Goal: Transaction & Acquisition: Download file/media

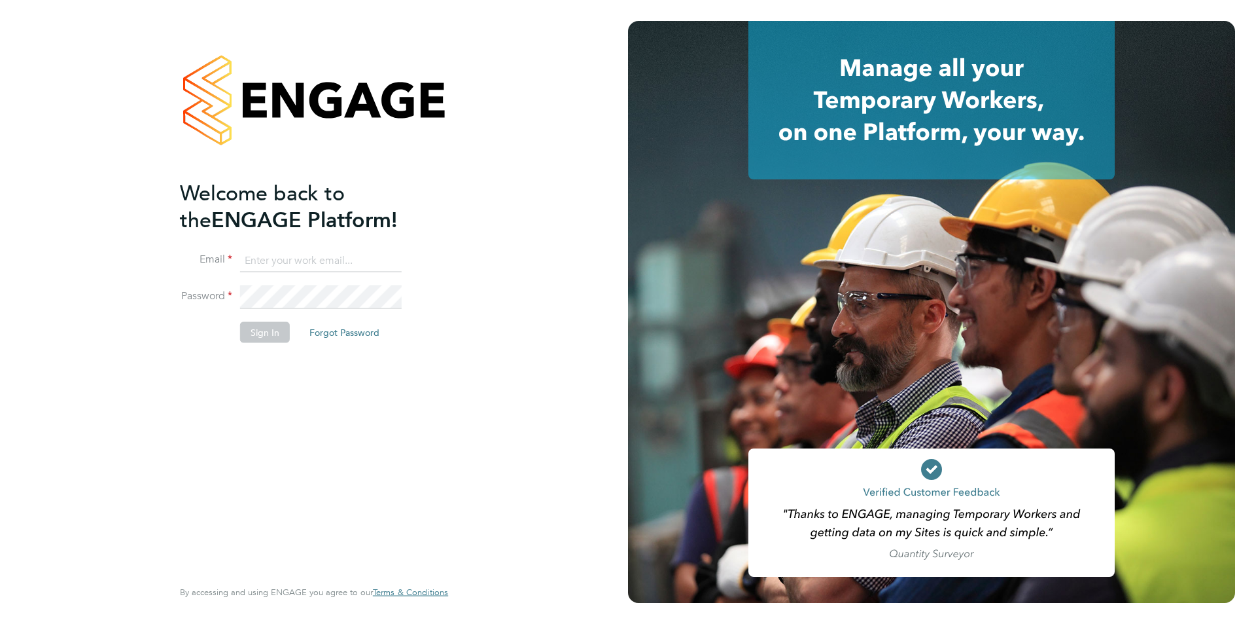
click at [321, 262] on input at bounding box center [321, 261] width 162 height 24
click at [267, 336] on button "Sign In" at bounding box center [265, 331] width 50 height 21
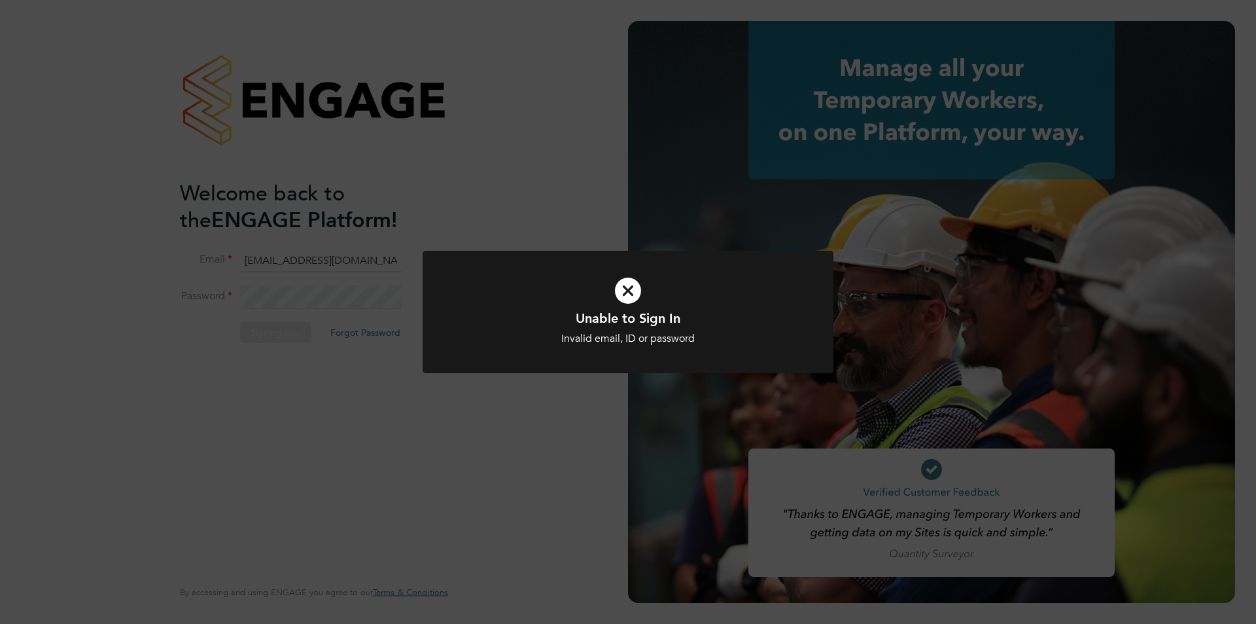
click at [630, 288] on icon at bounding box center [628, 290] width 340 height 51
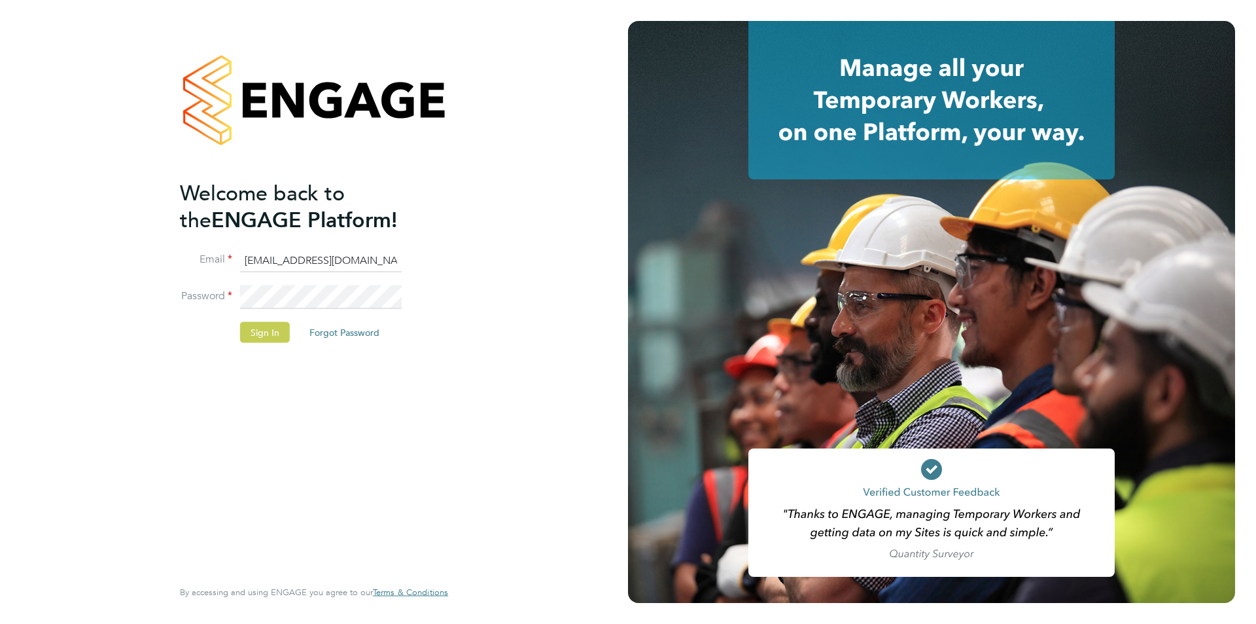
click at [260, 332] on button "Sign In" at bounding box center [265, 331] width 50 height 21
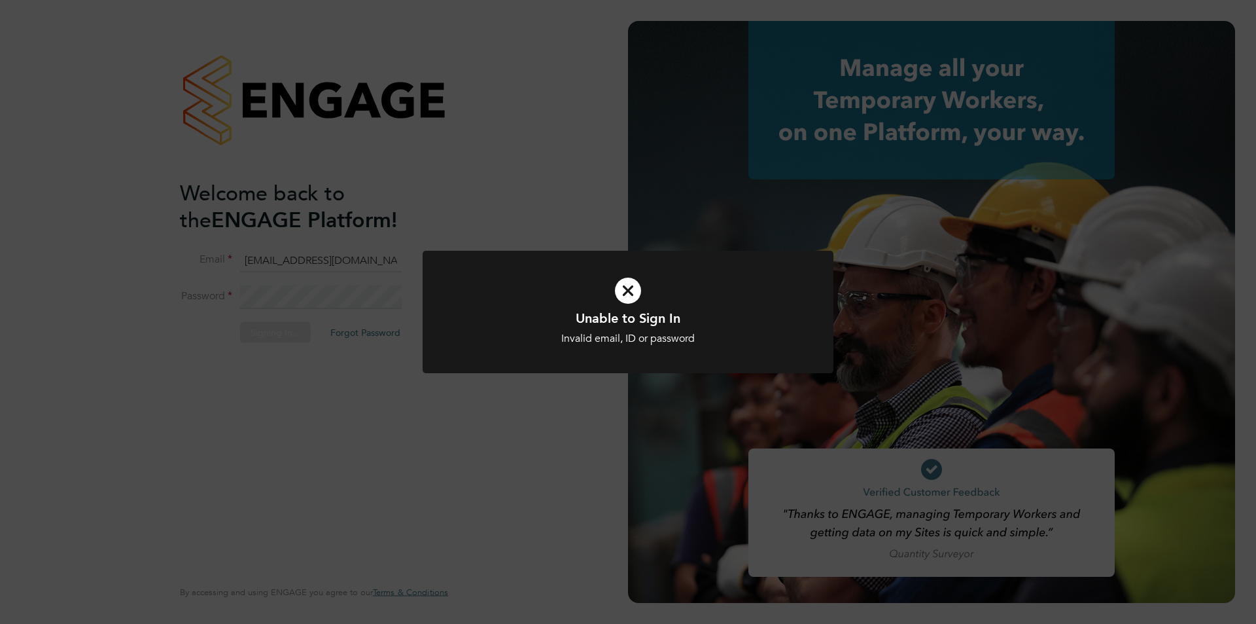
click at [620, 288] on icon at bounding box center [628, 290] width 340 height 51
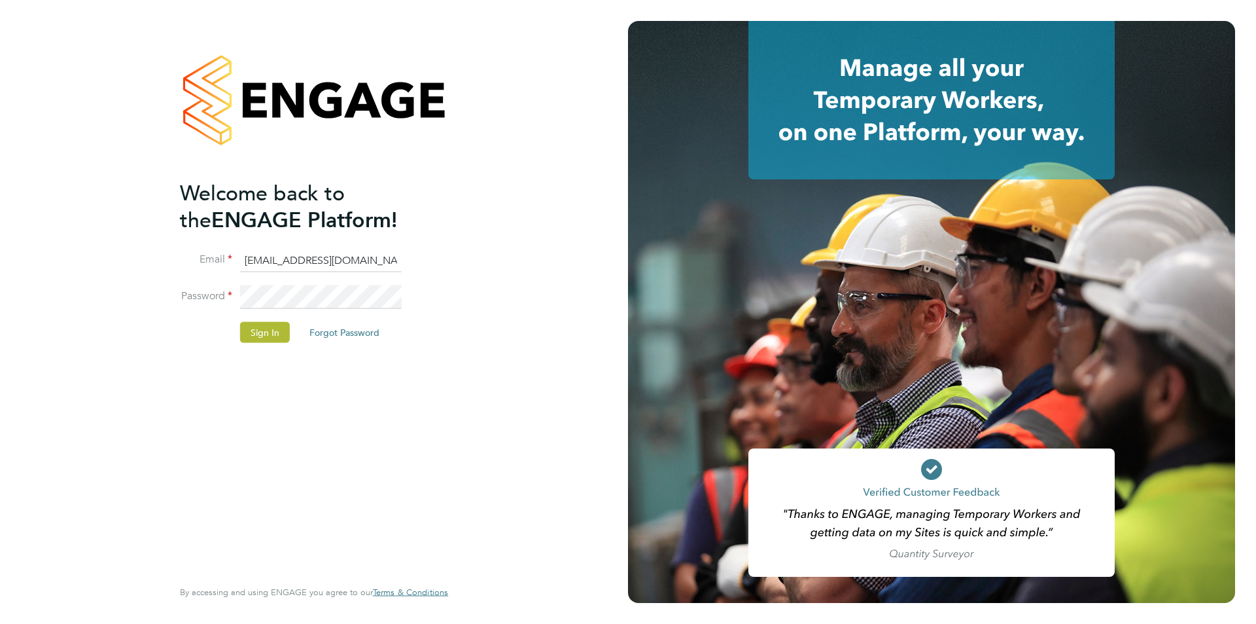
click at [156, 296] on div "Welcome back to the ENGAGE Platform! Email accounts@rswltd.co.uk Password Sign …" at bounding box center [314, 312] width 321 height 624
click at [273, 334] on button "Sign In" at bounding box center [265, 331] width 50 height 21
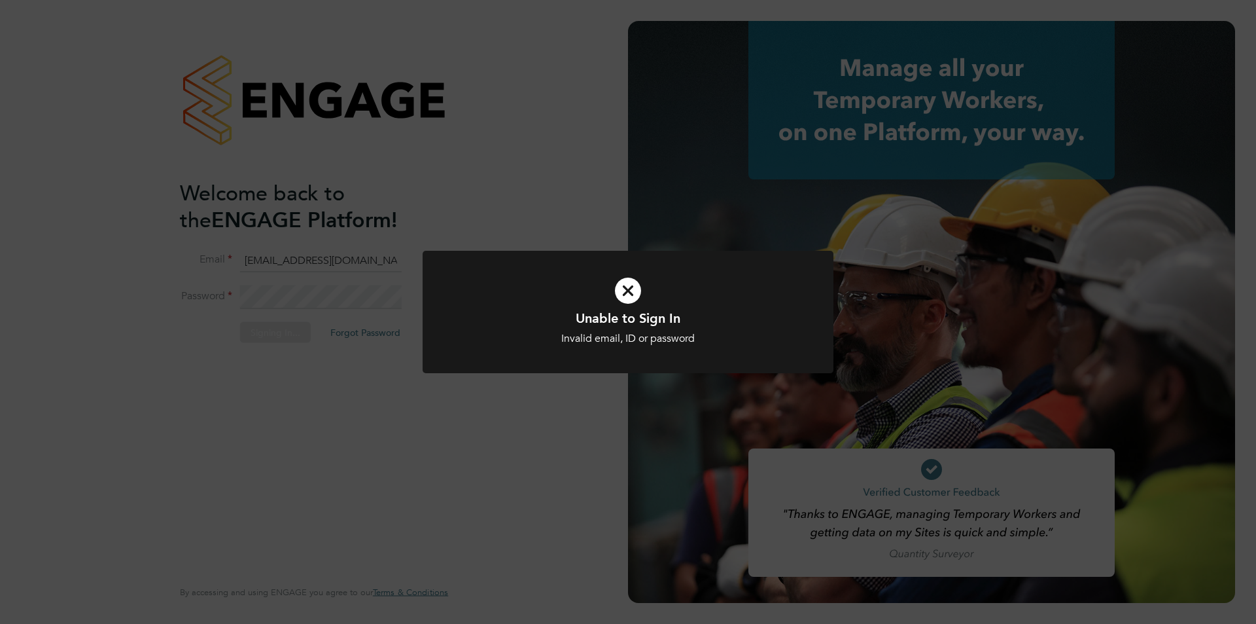
click at [635, 296] on icon at bounding box center [628, 290] width 340 height 51
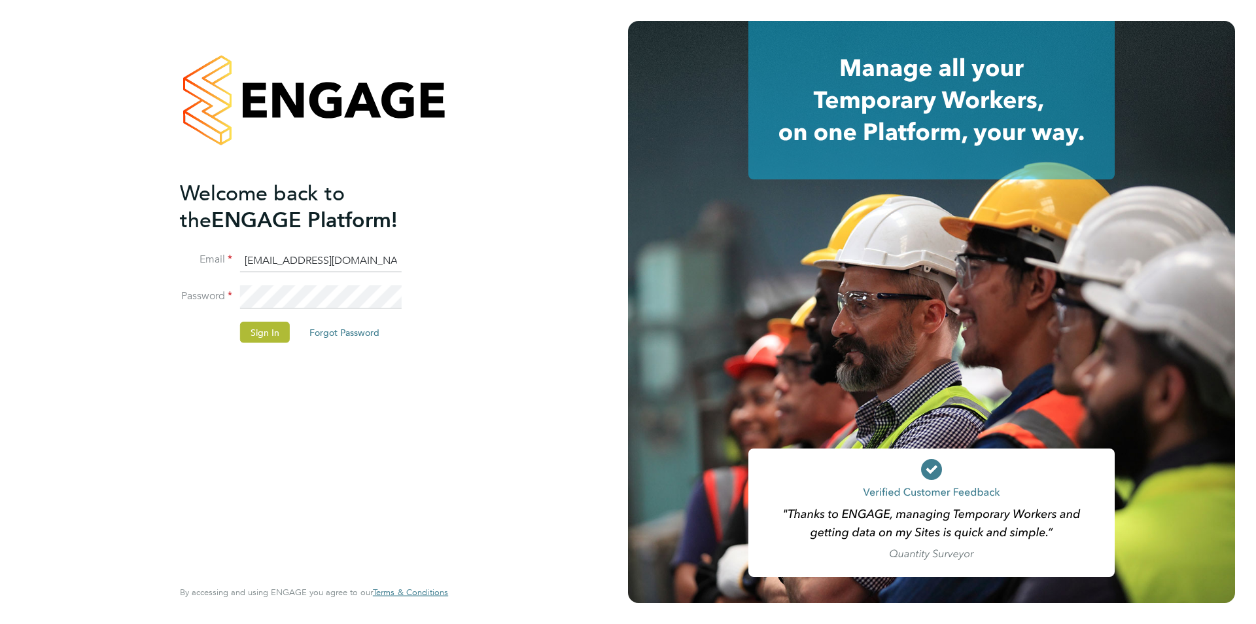
drag, startPoint x: 358, startPoint y: 257, endPoint x: 0, endPoint y: 267, distance: 358.1
click at [0, 267] on div "Welcome back to the ENGAGE Platform! Email accounts@rswltd.co.uk Password Sign …" at bounding box center [314, 312] width 628 height 624
type input "annmarie.oconnor@rswltd.co.uk"
click at [273, 340] on button "Sign In" at bounding box center [265, 331] width 50 height 21
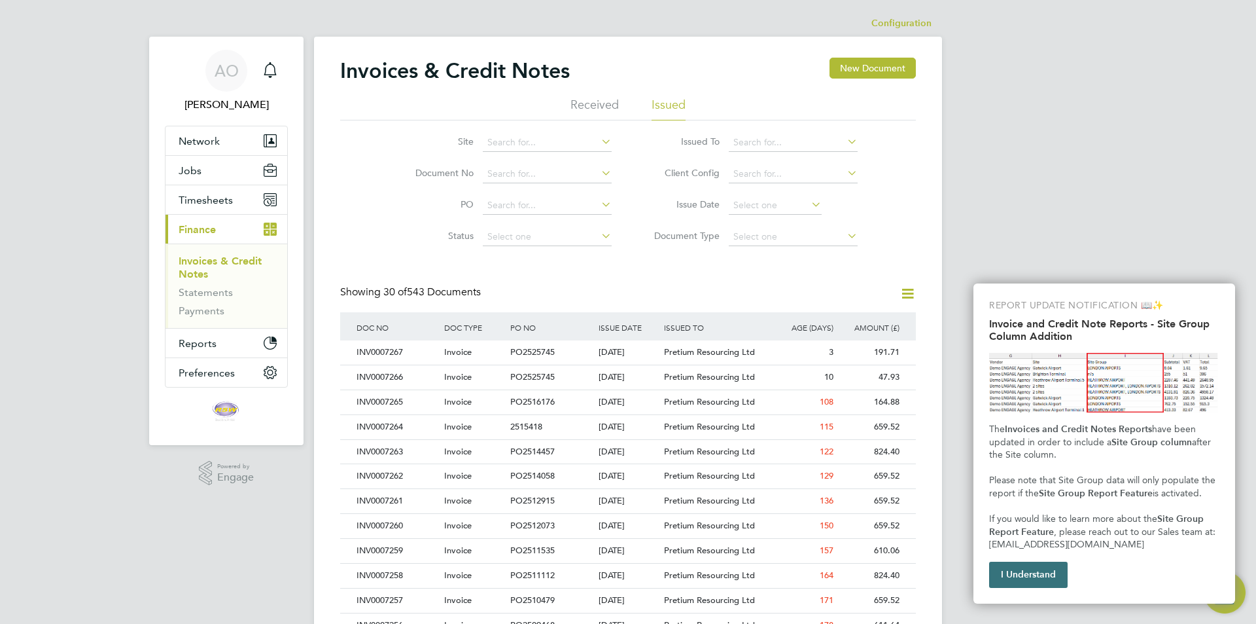
click at [1048, 570] on button "I Understand" at bounding box center [1028, 574] width 79 height 26
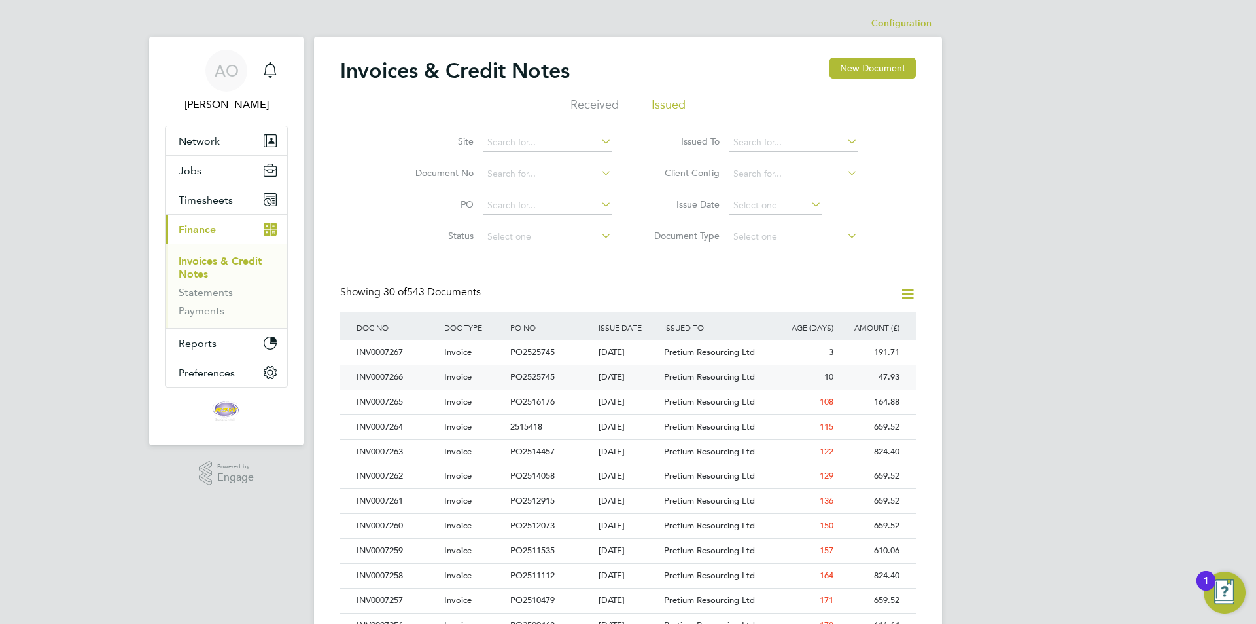
click at [688, 370] on div "Pretium Resourcing Ltd" at bounding box center [716, 377] width 110 height 24
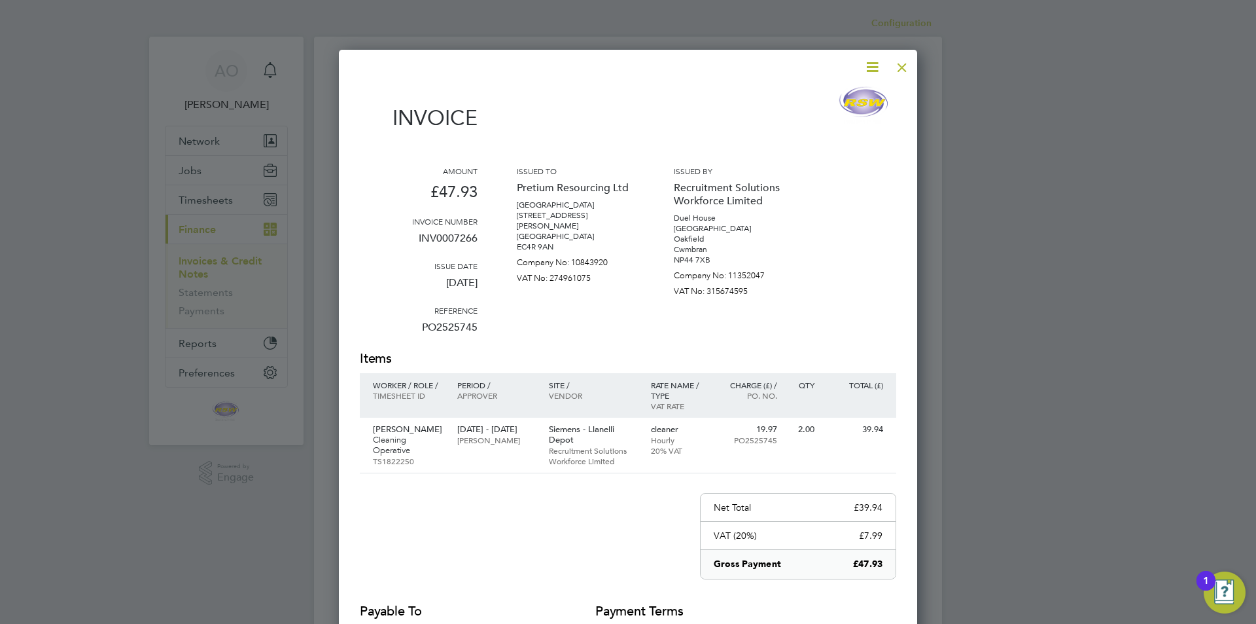
click at [868, 65] on icon at bounding box center [872, 67] width 16 height 16
click at [839, 98] on li "Download Invoice" at bounding box center [833, 98] width 90 height 18
click at [516, 525] on div "Invoice Amount £47.93 Invoice number INV0007266 Issue date [DATE] Reference PO2…" at bounding box center [628, 386] width 537 height 600
click at [906, 67] on div at bounding box center [903, 64] width 24 height 24
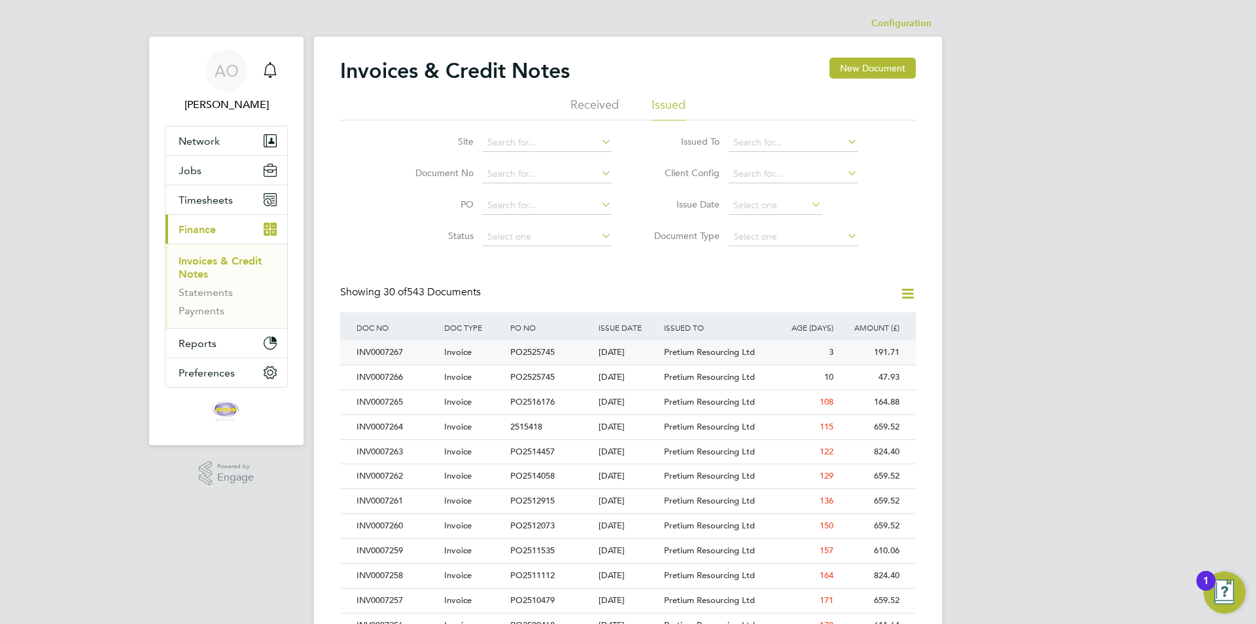
click at [540, 351] on span "PO2525745" at bounding box center [532, 351] width 44 height 11
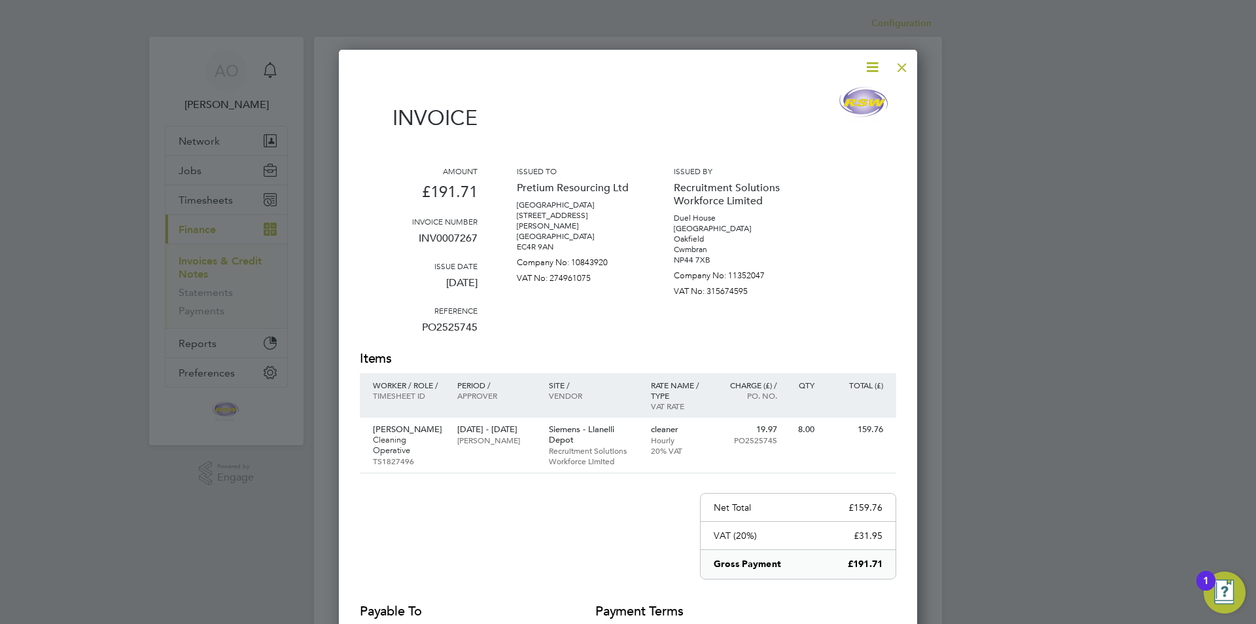
click at [871, 67] on icon at bounding box center [872, 67] width 16 height 16
click at [854, 97] on li "Download Invoice" at bounding box center [833, 98] width 90 height 18
